Goal: Task Accomplishment & Management: Use online tool/utility

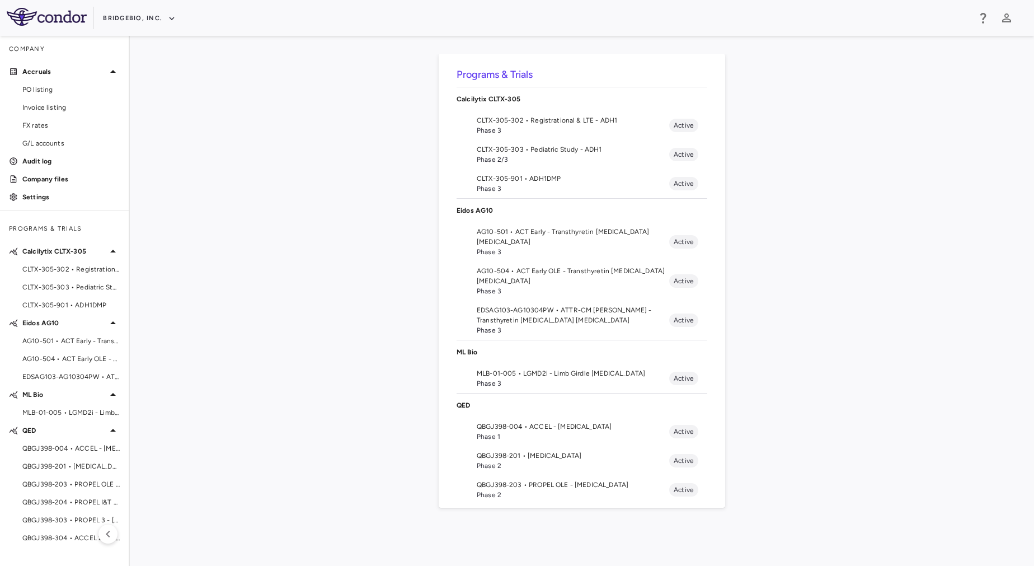
click at [301, 300] on div "Programs & Trials Calcilytix CLTX-305 CLTX-305-302 • Registrational & LTE - ADH…" at bounding box center [582, 301] width 869 height 494
click at [556, 372] on span "MLB-01-005 • LGMD2i - Limb Girdle Muscular Dystrophy" at bounding box center [573, 373] width 193 height 10
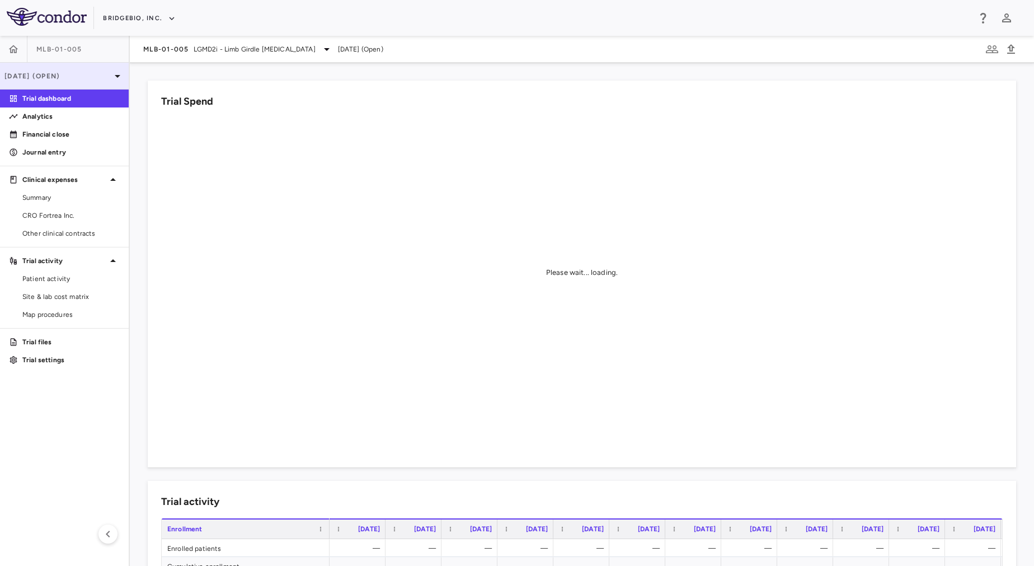
click at [118, 77] on icon at bounding box center [118, 76] width 6 height 3
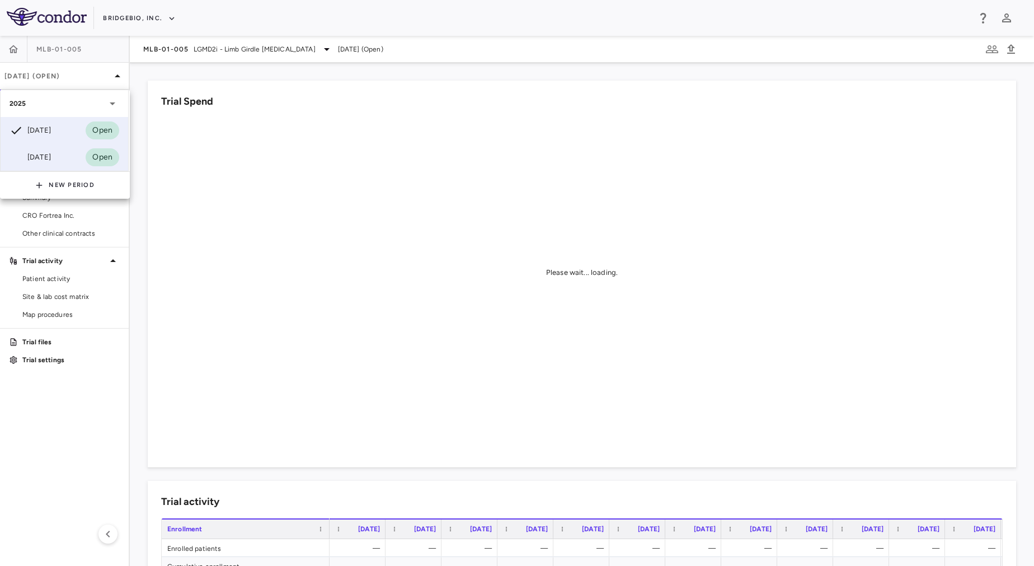
click at [76, 152] on div "Mar 2025 Open" at bounding box center [65, 157] width 128 height 27
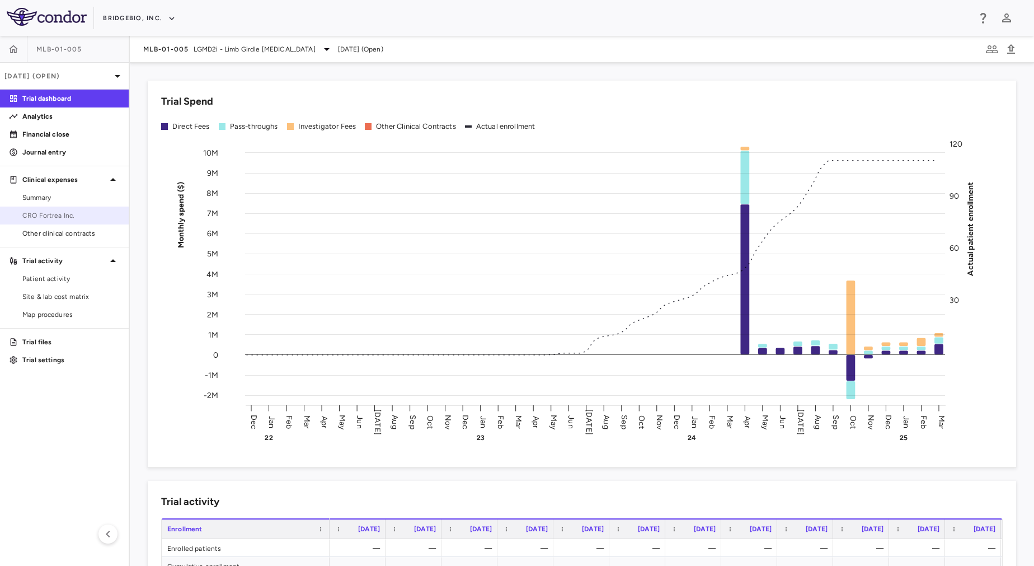
click at [80, 212] on span "CRO Fortrea Inc." at bounding box center [70, 215] width 97 height 10
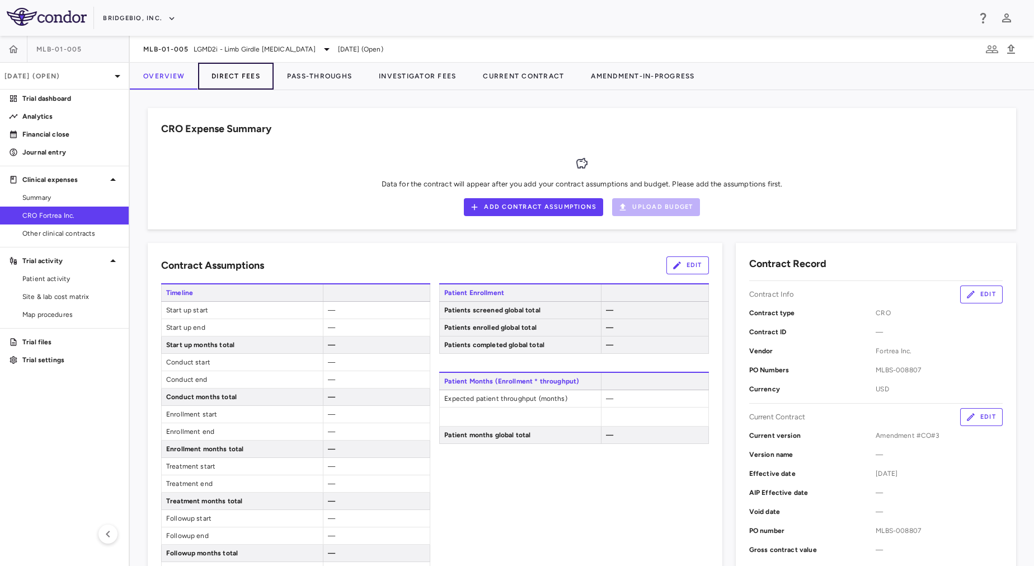
click at [248, 74] on button "Direct Fees" at bounding box center [236, 76] width 76 height 27
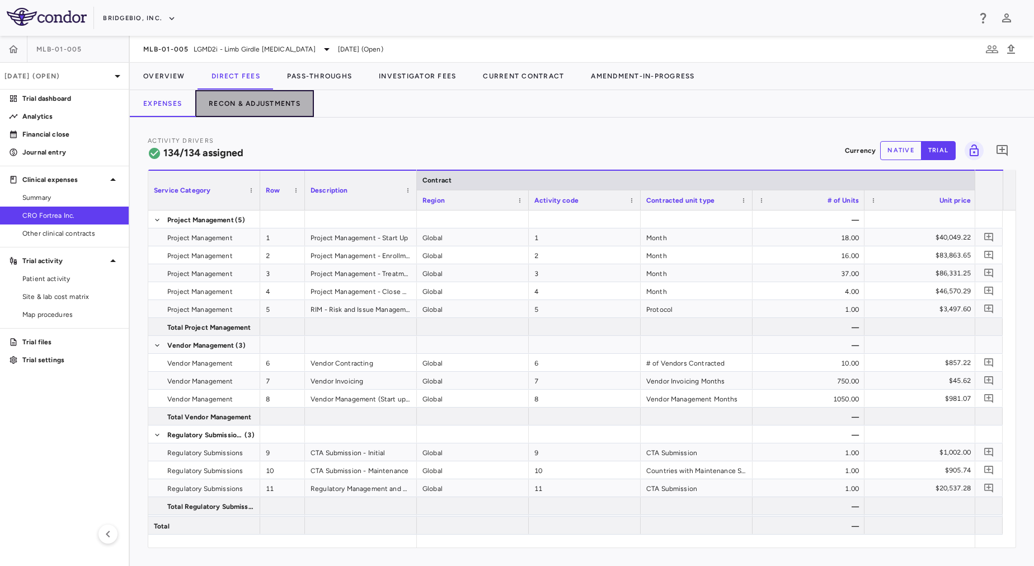
click at [234, 113] on button "Recon & Adjustments" at bounding box center [254, 103] width 119 height 27
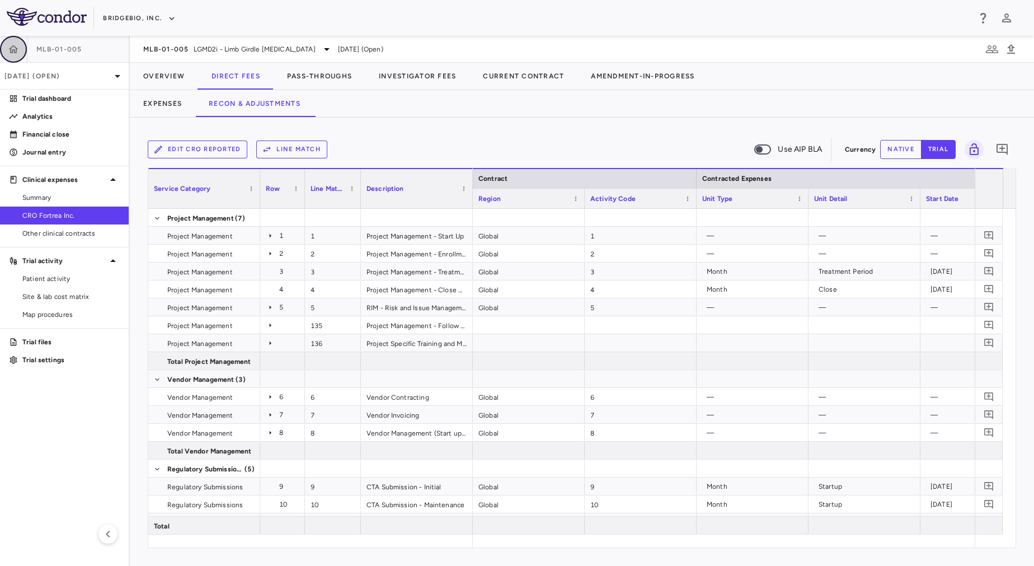
click at [12, 49] on icon "button" at bounding box center [13, 49] width 11 height 11
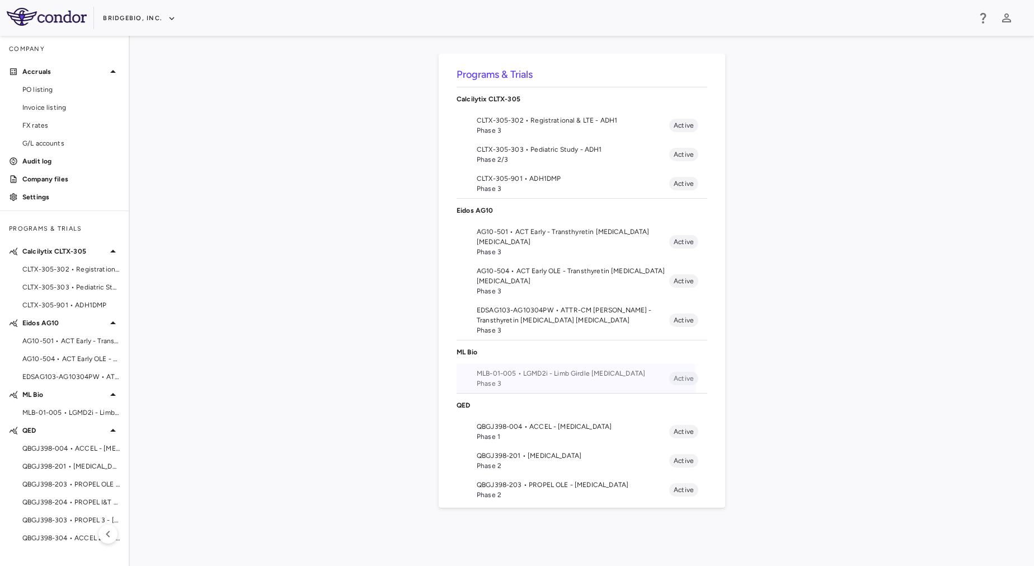
click at [510, 377] on span "Phase 3" at bounding box center [573, 383] width 193 height 10
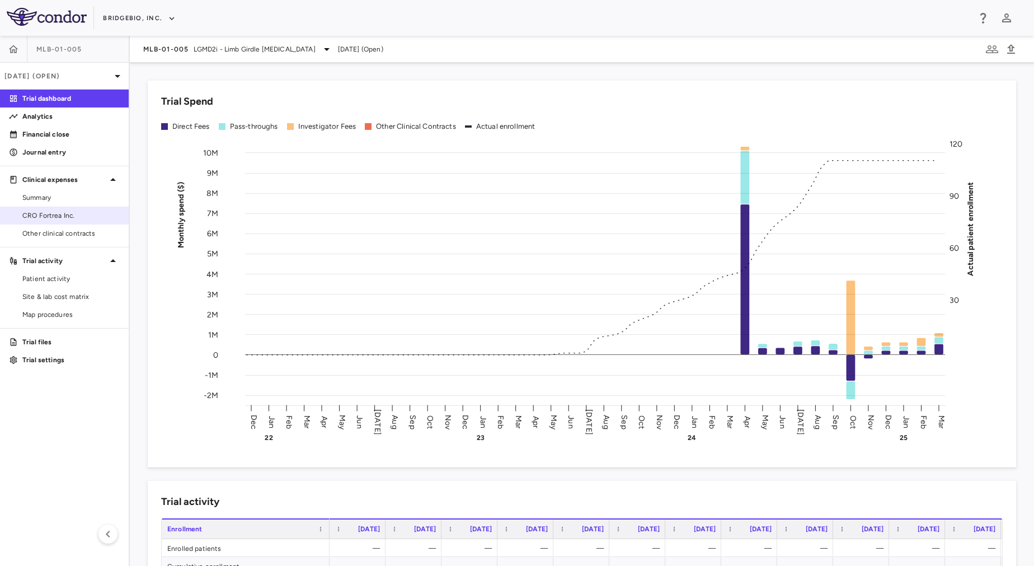
click at [77, 212] on span "CRO Fortrea Inc." at bounding box center [70, 215] width 97 height 10
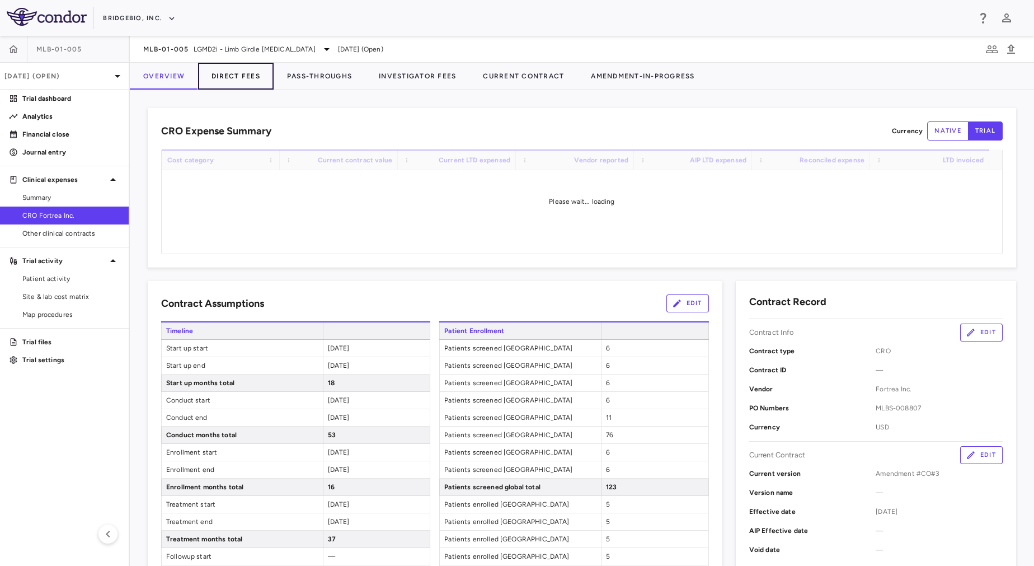
click at [248, 81] on button "Direct Fees" at bounding box center [236, 76] width 76 height 27
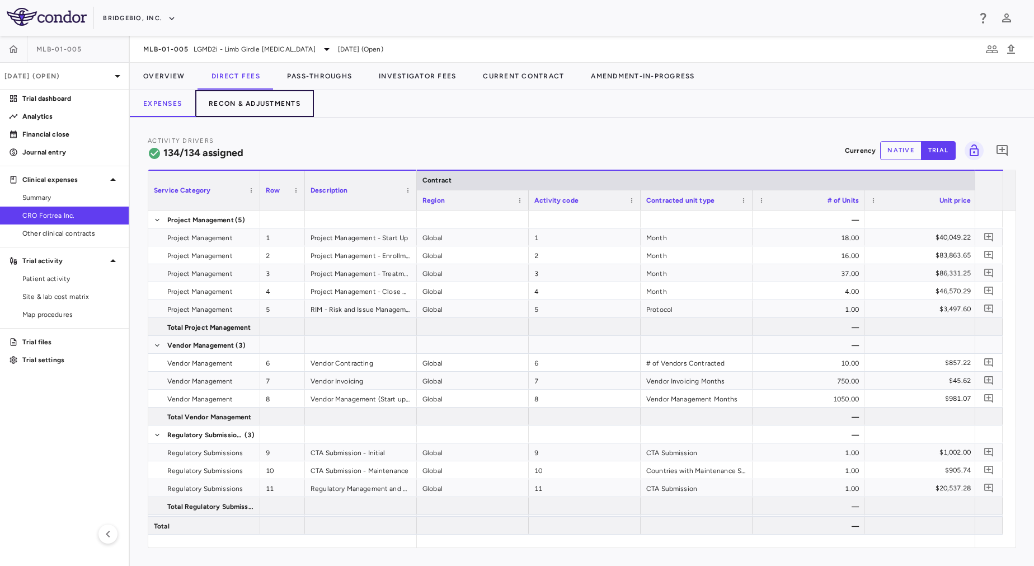
click at [268, 110] on button "Recon & Adjustments" at bounding box center [254, 103] width 119 height 27
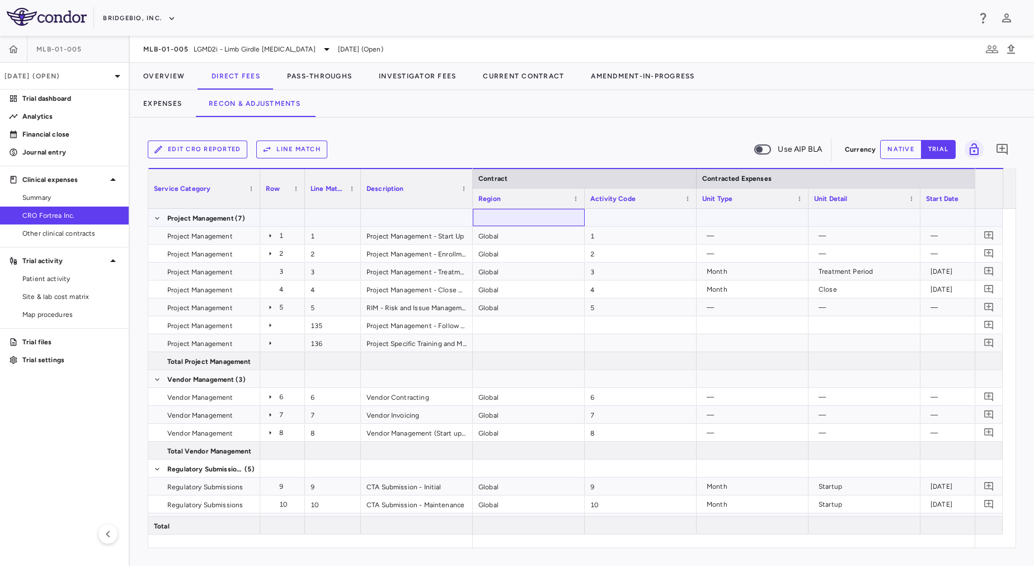
click at [533, 221] on div at bounding box center [529, 217] width 112 height 17
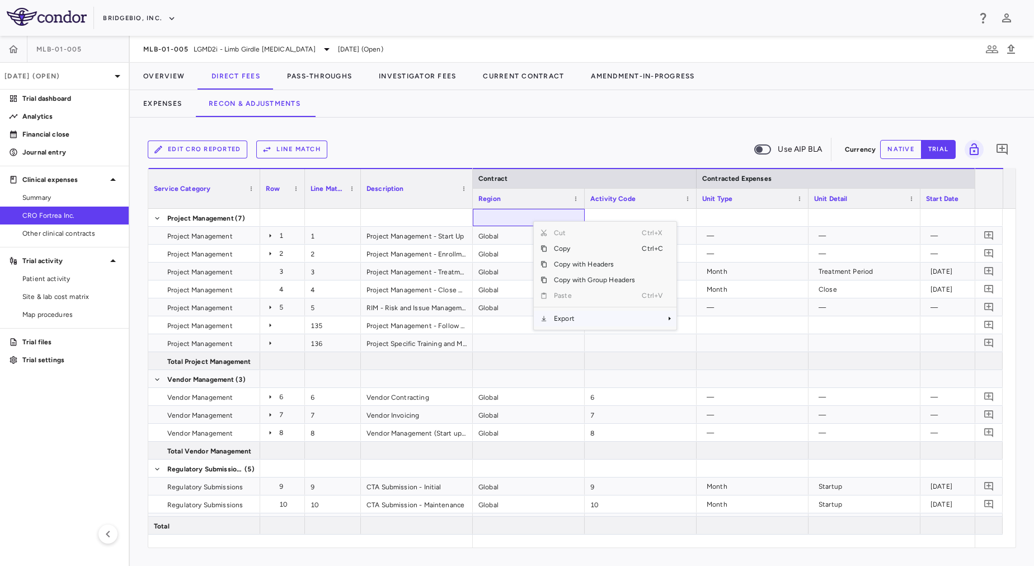
click at [598, 320] on span "Export" at bounding box center [594, 319] width 95 height 16
click at [689, 337] on span "Excel Export" at bounding box center [714, 338] width 53 height 16
click at [407, 148] on div "Edit CRO reported Line Match Use AIP BLA" at bounding box center [494, 150] width 693 height 24
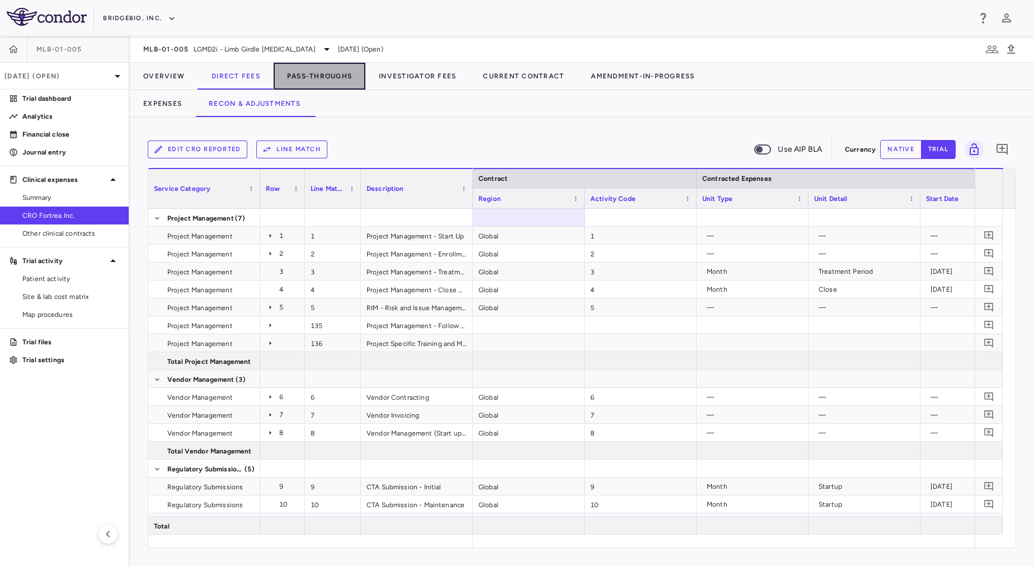
click at [317, 86] on button "Pass-Throughs" at bounding box center [320, 76] width 92 height 27
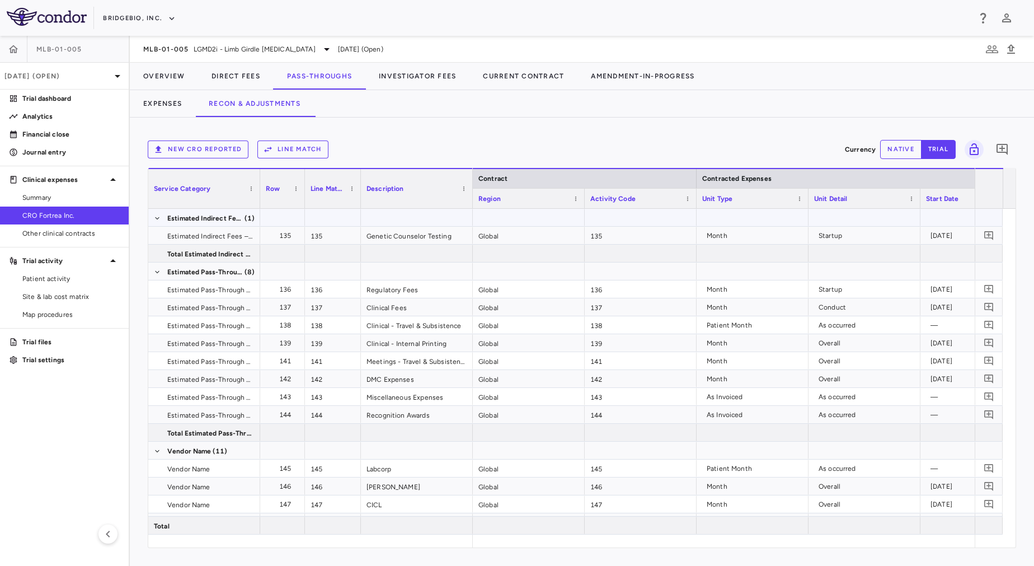
click at [442, 216] on div at bounding box center [417, 217] width 112 height 17
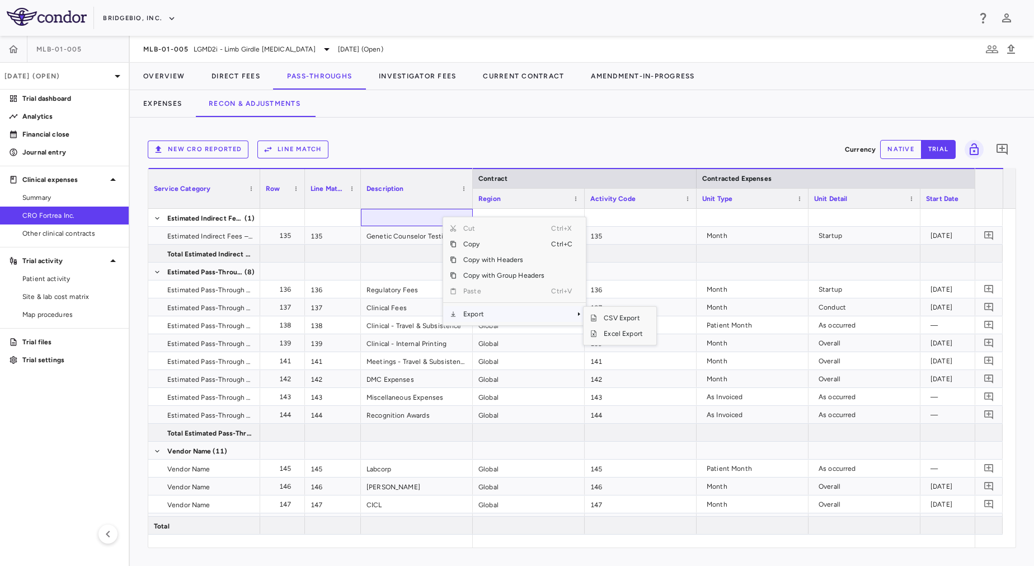
click at [511, 314] on span "Export" at bounding box center [504, 314] width 95 height 16
click at [635, 334] on span "Excel Export" at bounding box center [623, 334] width 53 height 16
click at [392, 136] on div "New CRO reported Line Match Currency native trial 0" at bounding box center [582, 149] width 869 height 28
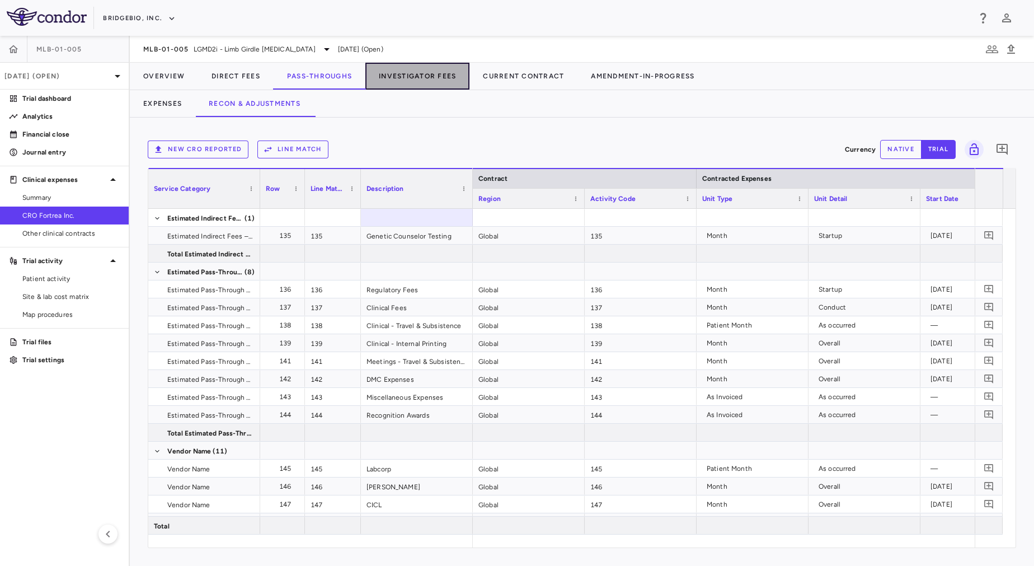
click at [436, 73] on button "Investigator Fees" at bounding box center [417, 76] width 104 height 27
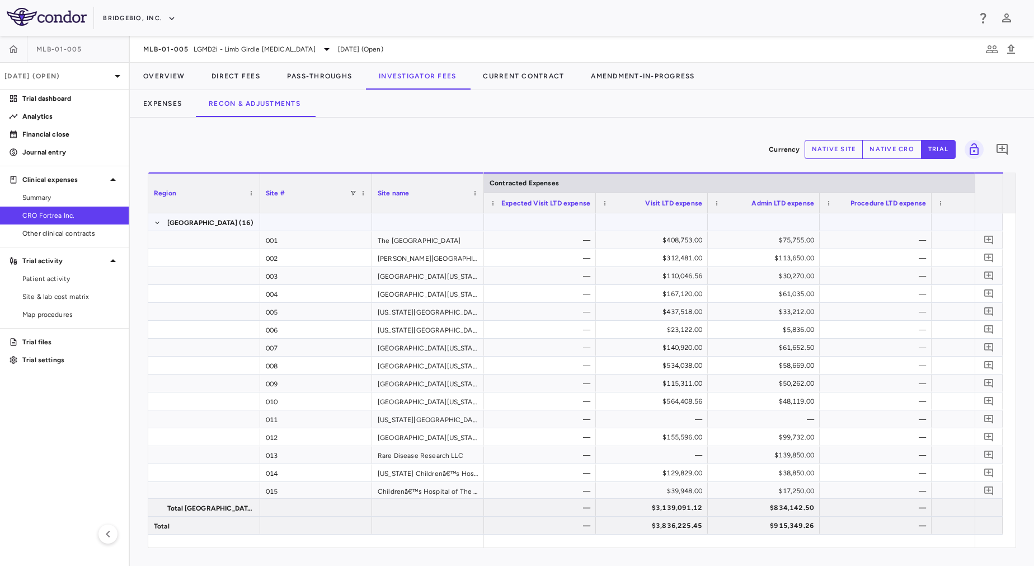
click at [536, 220] on div at bounding box center [540, 222] width 101 height 16
click at [584, 315] on span "Export" at bounding box center [598, 318] width 95 height 16
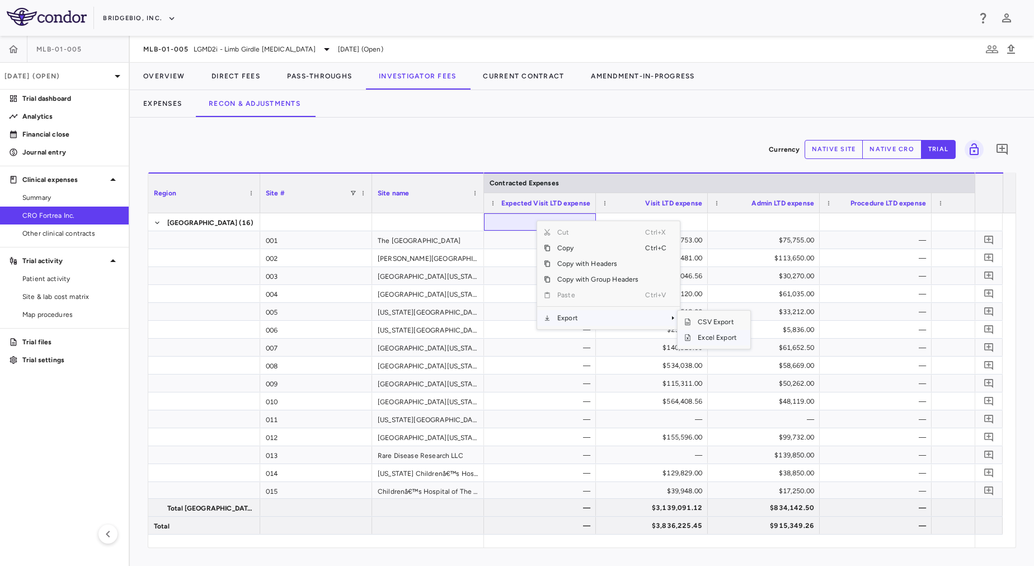
click at [689, 337] on span "Excel Export" at bounding box center [717, 338] width 53 height 16
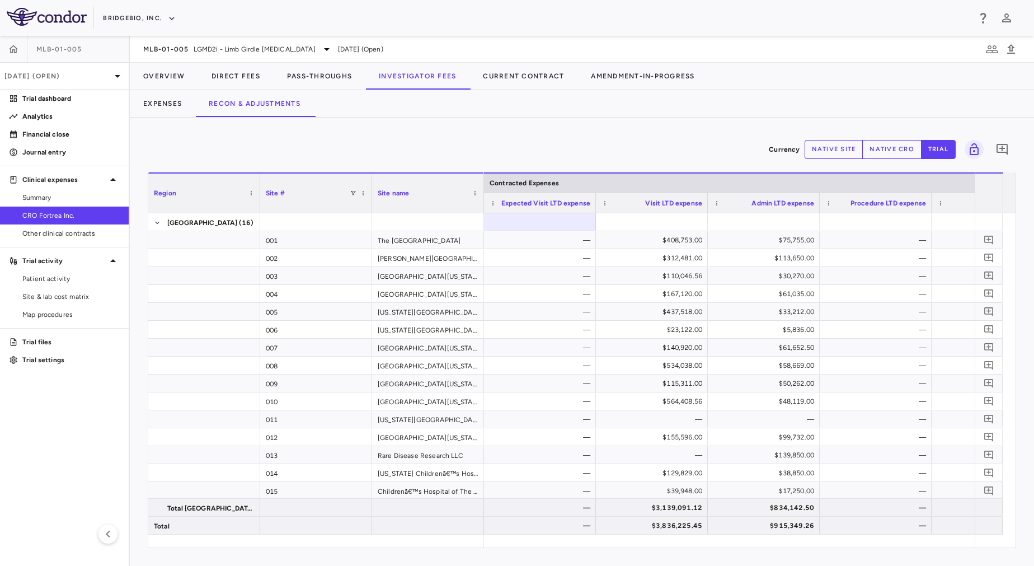
click at [346, 145] on div "Currency native site native cro trial 0" at bounding box center [582, 149] width 869 height 28
drag, startPoint x: 139, startPoint y: 51, endPoint x: 188, endPoint y: 50, distance: 48.7
click at [188, 50] on div "MLB-01-005 LGMD2i - Limb Girdle Muscular Dystrophy Mar 2025 (Open)" at bounding box center [582, 49] width 904 height 27
copy span "MLB-01-005"
click at [324, 129] on div "Currency native site native cro trial 0 Region Drag here to set column labels R…" at bounding box center [582, 342] width 904 height 448
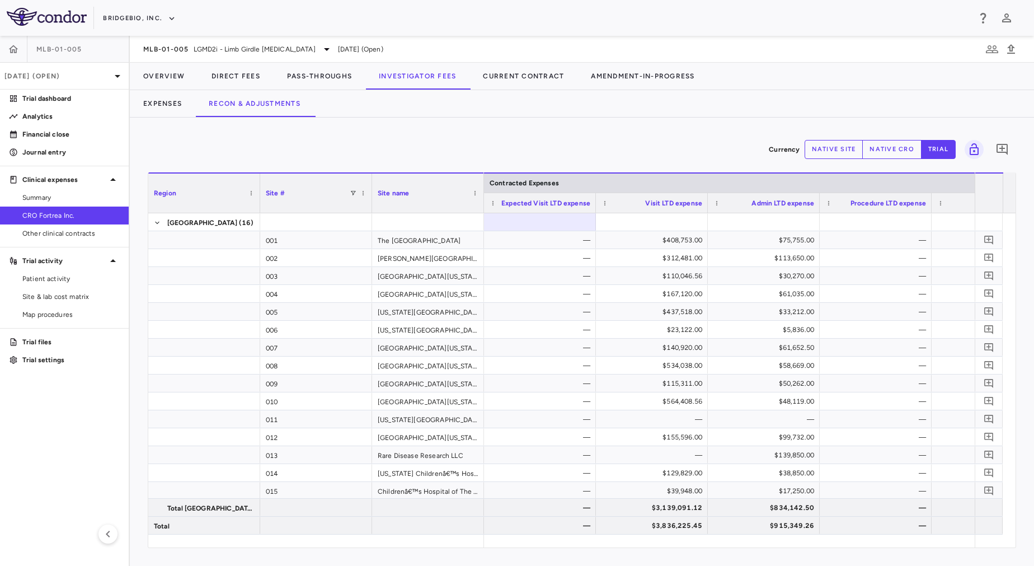
click at [689, 91] on div "Expenses Recon & Adjustments" at bounding box center [582, 103] width 904 height 27
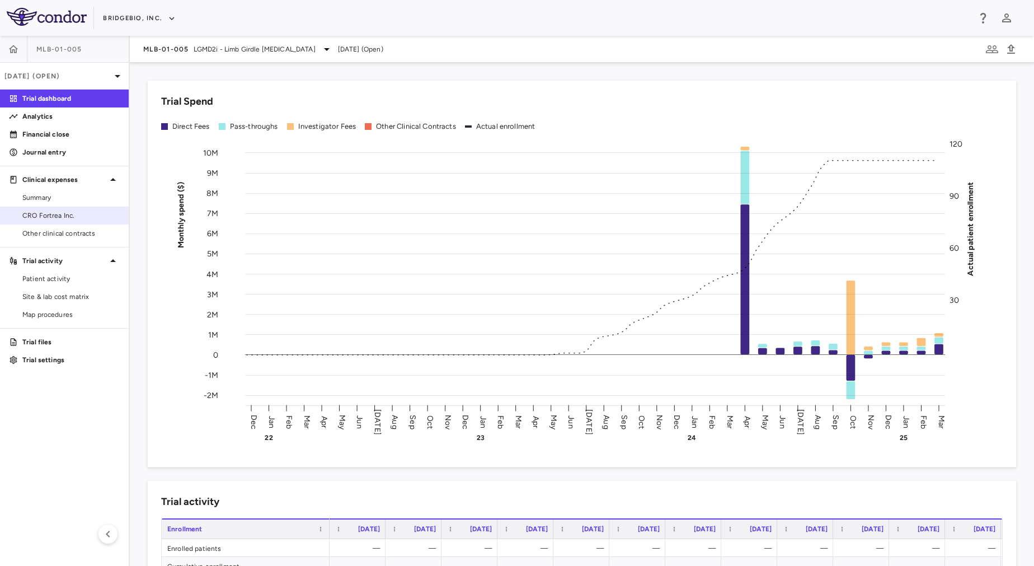
click at [50, 218] on span "CRO Fortrea Inc." at bounding box center [70, 215] width 97 height 10
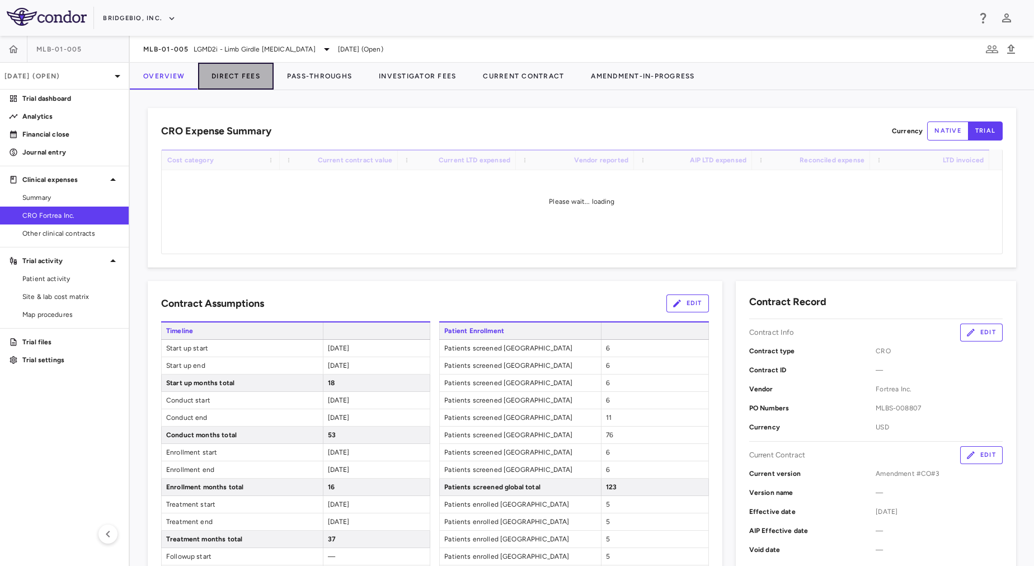
click at [237, 85] on button "Direct Fees" at bounding box center [236, 76] width 76 height 27
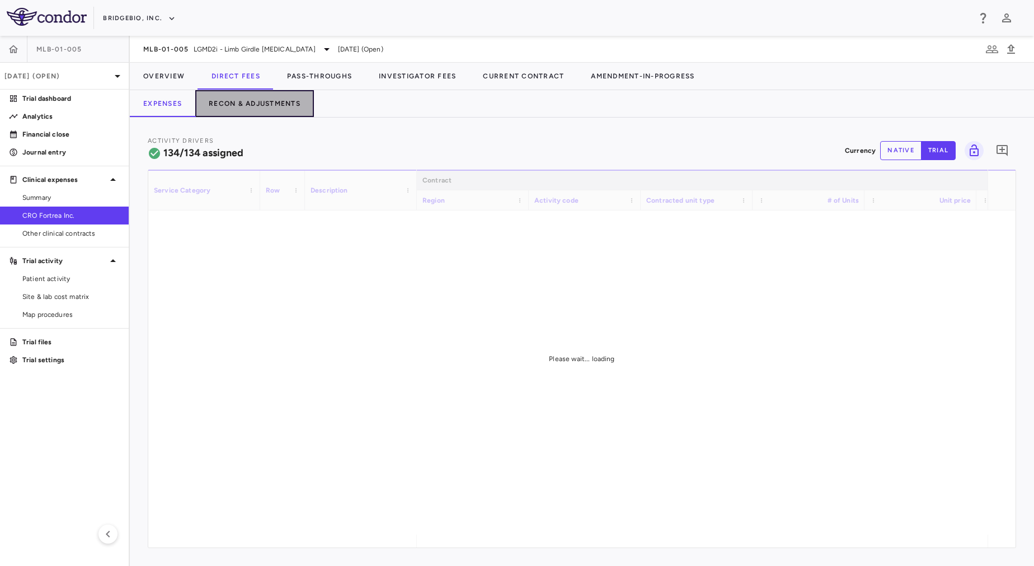
click at [264, 105] on button "Recon & Adjustments" at bounding box center [254, 103] width 119 height 27
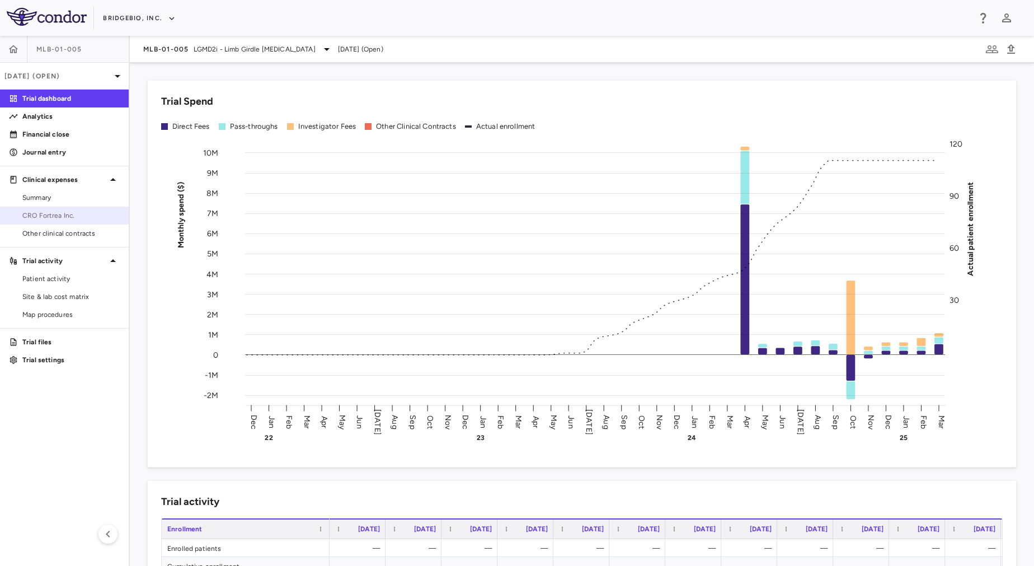
click at [63, 215] on span "CRO Fortrea Inc." at bounding box center [70, 215] width 97 height 10
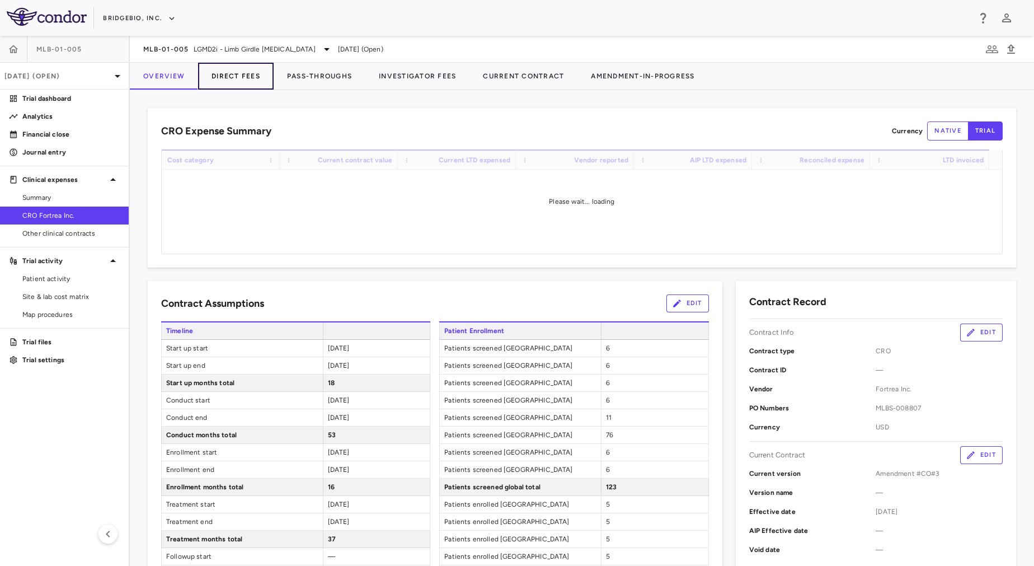
click at [241, 77] on button "Direct Fees" at bounding box center [236, 76] width 76 height 27
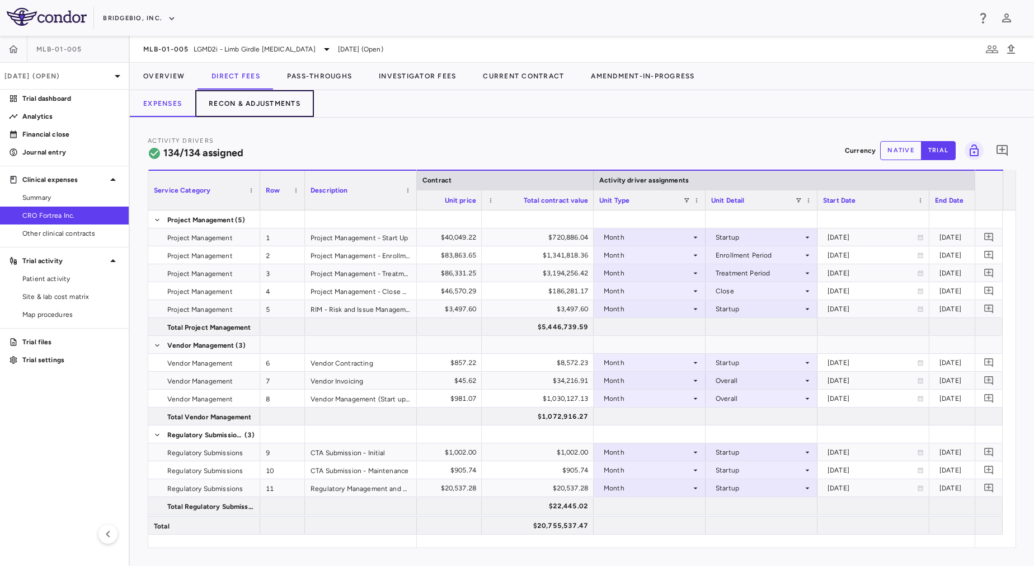
click at [274, 94] on button "Recon & Adjustments" at bounding box center [254, 103] width 119 height 27
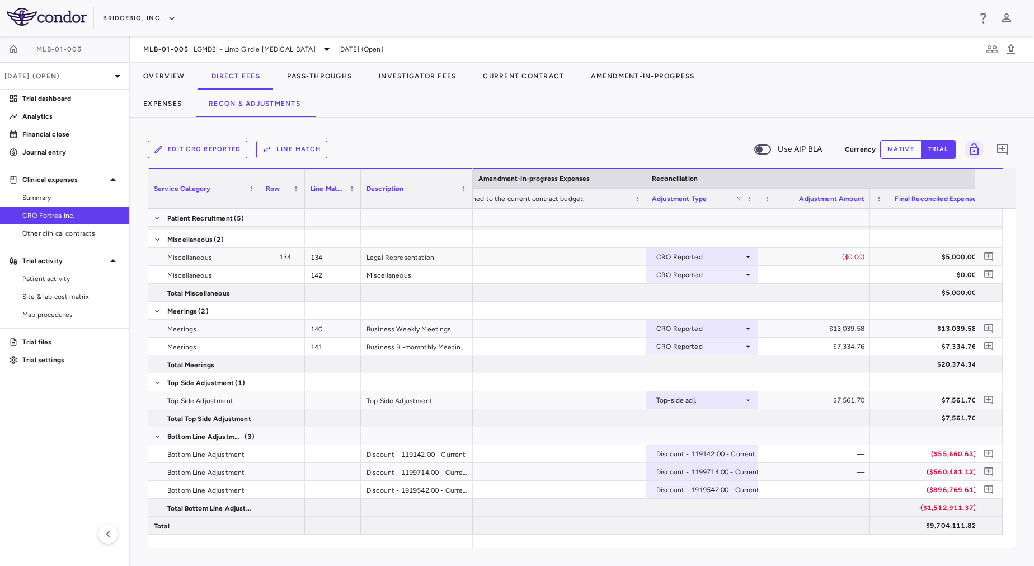
scroll to position [0, 1812]
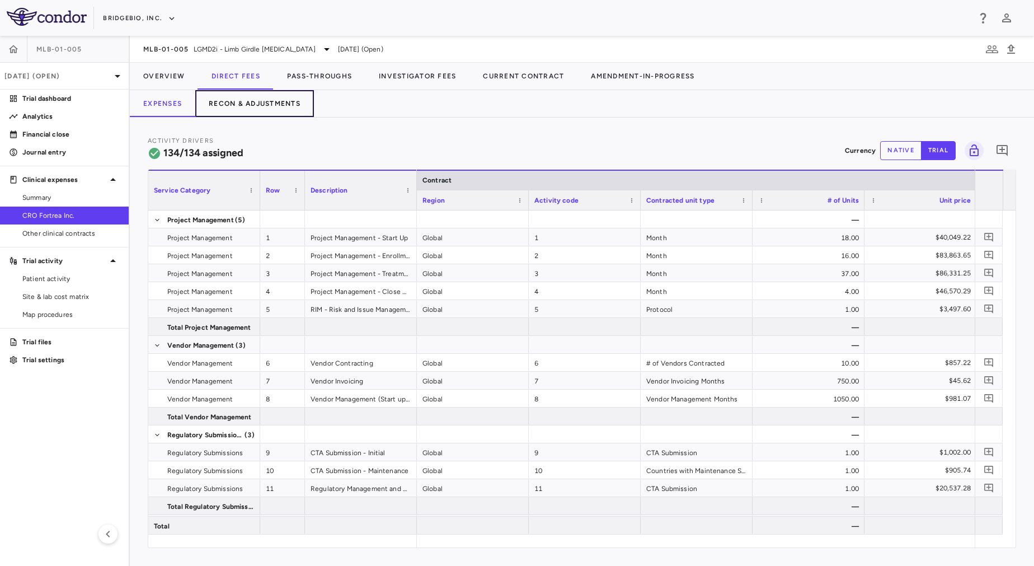
click at [237, 100] on button "Recon & Adjustments" at bounding box center [254, 103] width 119 height 27
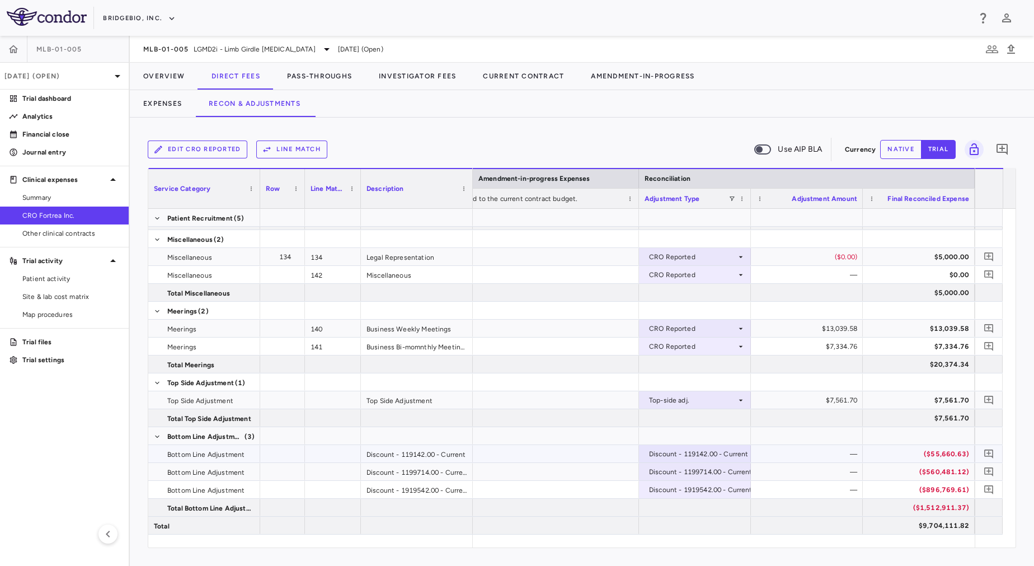
click at [900, 457] on div "($55,660.63)" at bounding box center [921, 454] width 96 height 18
click at [917, 470] on div "($560,481.12)" at bounding box center [921, 472] width 96 height 18
click at [933, 485] on div "($896,769.61)" at bounding box center [921, 490] width 96 height 18
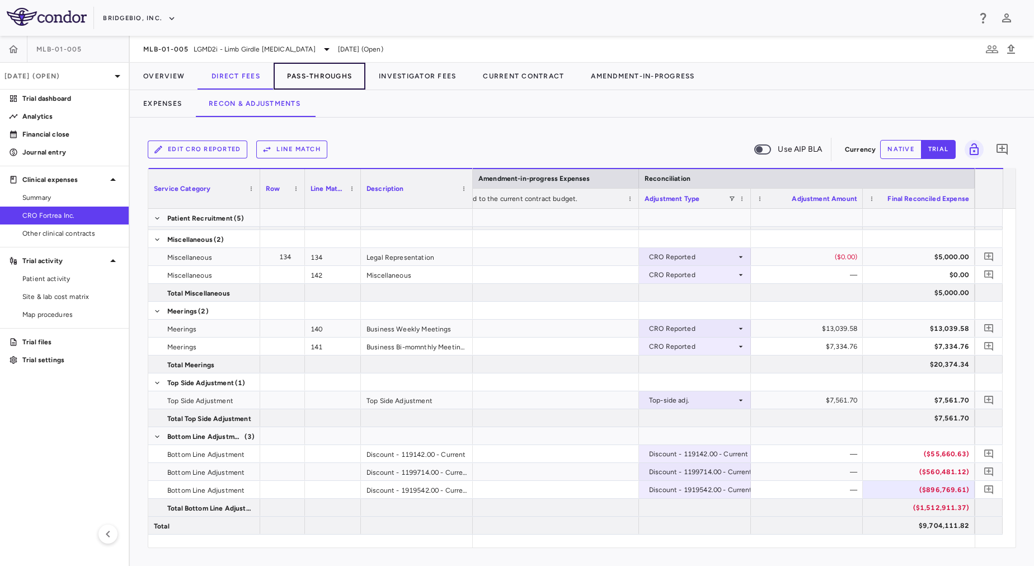
click at [325, 73] on button "Pass-Throughs" at bounding box center [320, 76] width 92 height 27
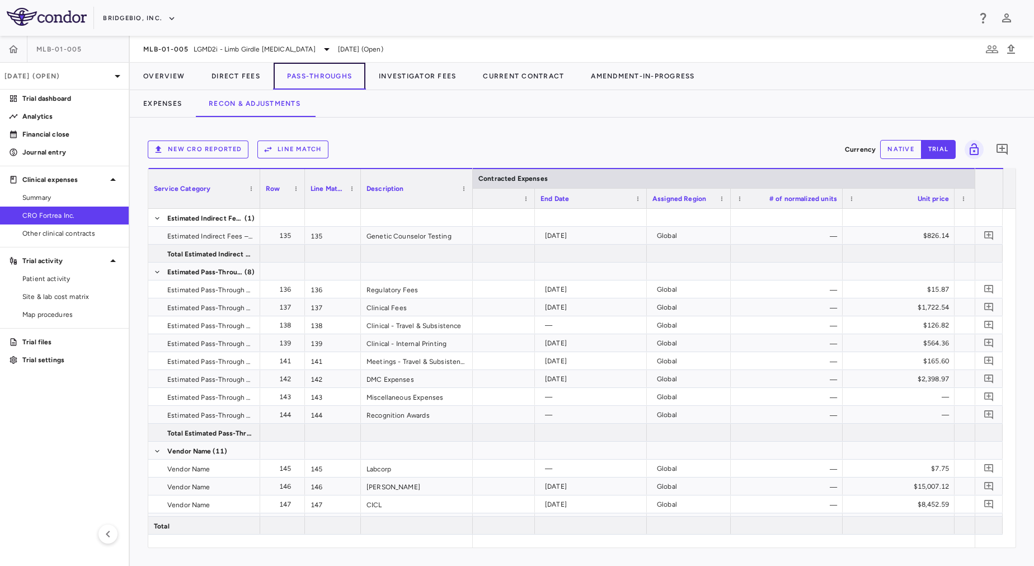
scroll to position [0, 851]
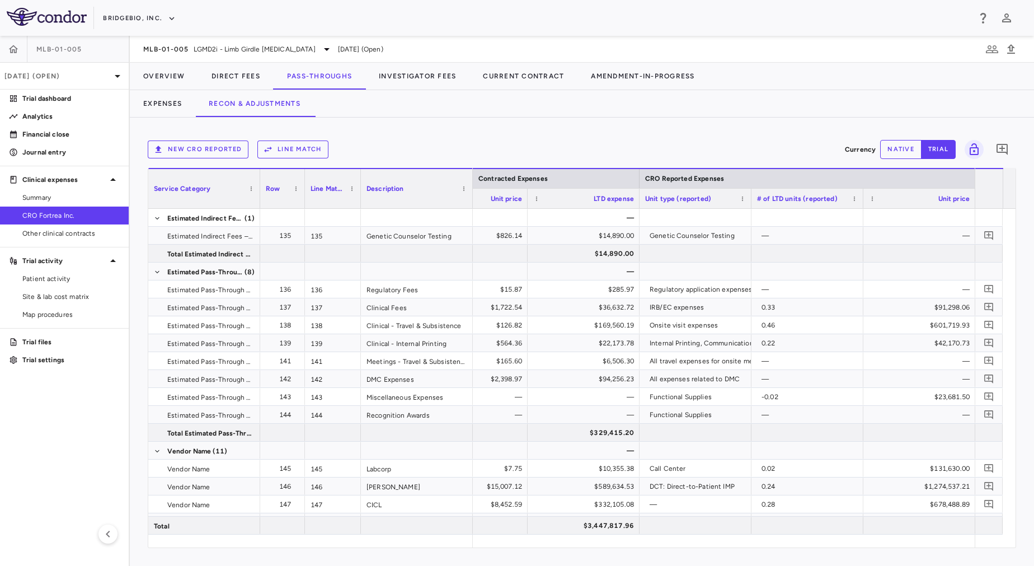
drag, startPoint x: 725, startPoint y: 548, endPoint x: 953, endPoint y: 545, distance: 228.4
click at [953, 545] on div "New CRO reported Line Match Currency native trial 0 Service Category Drag here …" at bounding box center [582, 342] width 904 height 448
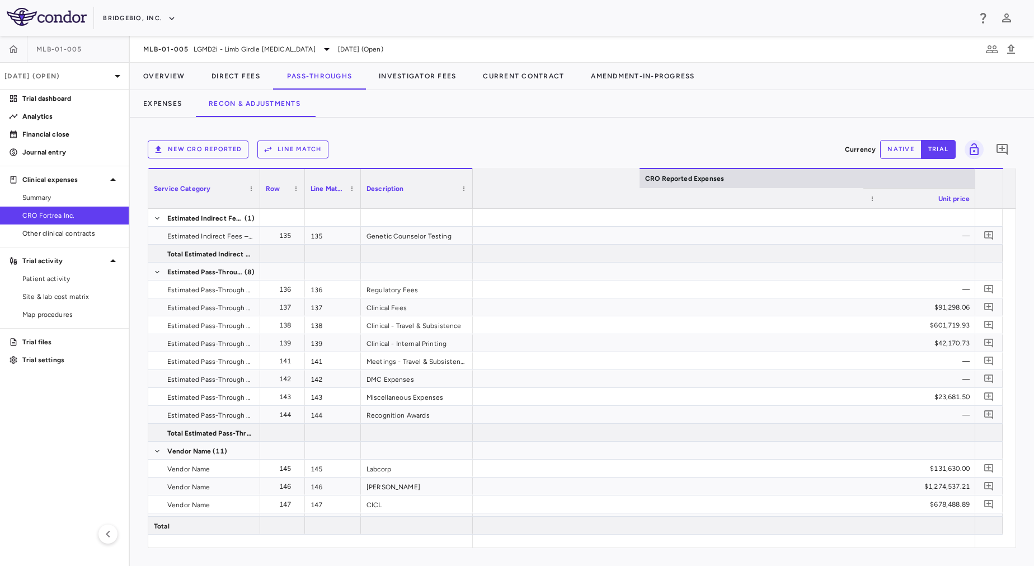
scroll to position [0, 1821]
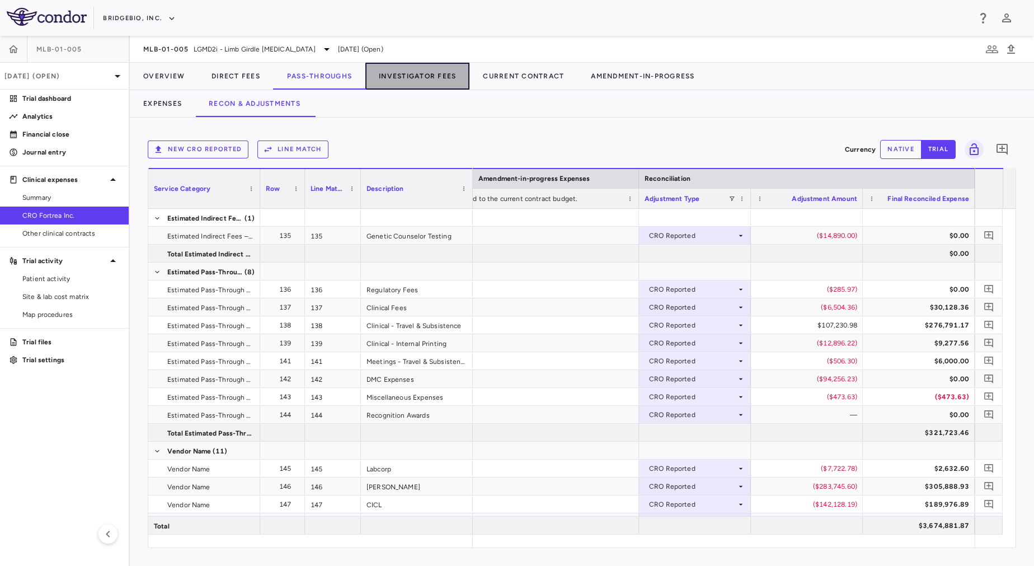
click at [409, 77] on button "Investigator Fees" at bounding box center [417, 76] width 104 height 27
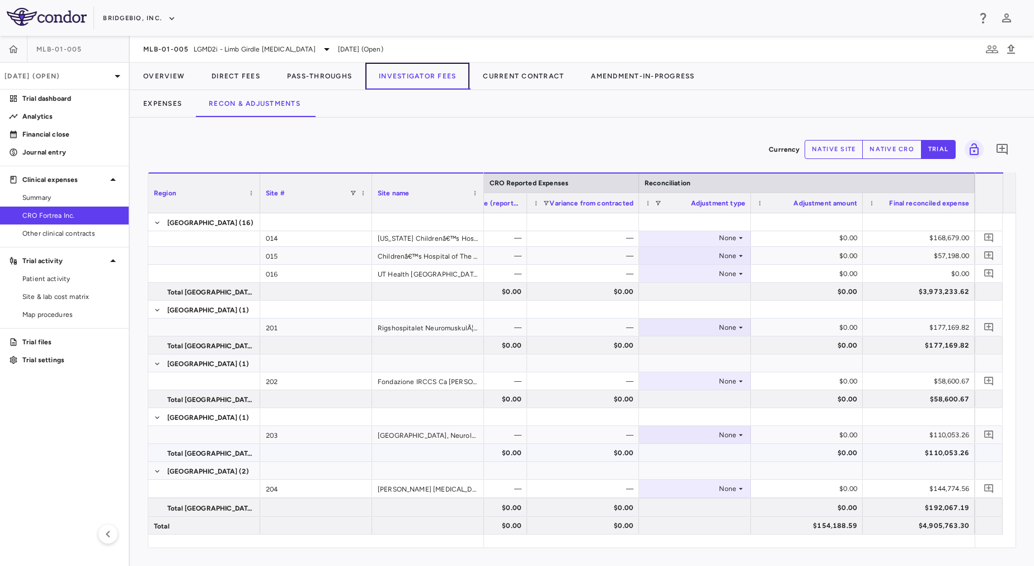
scroll to position [268, 0]
